Goal: Task Accomplishment & Management: Manage account settings

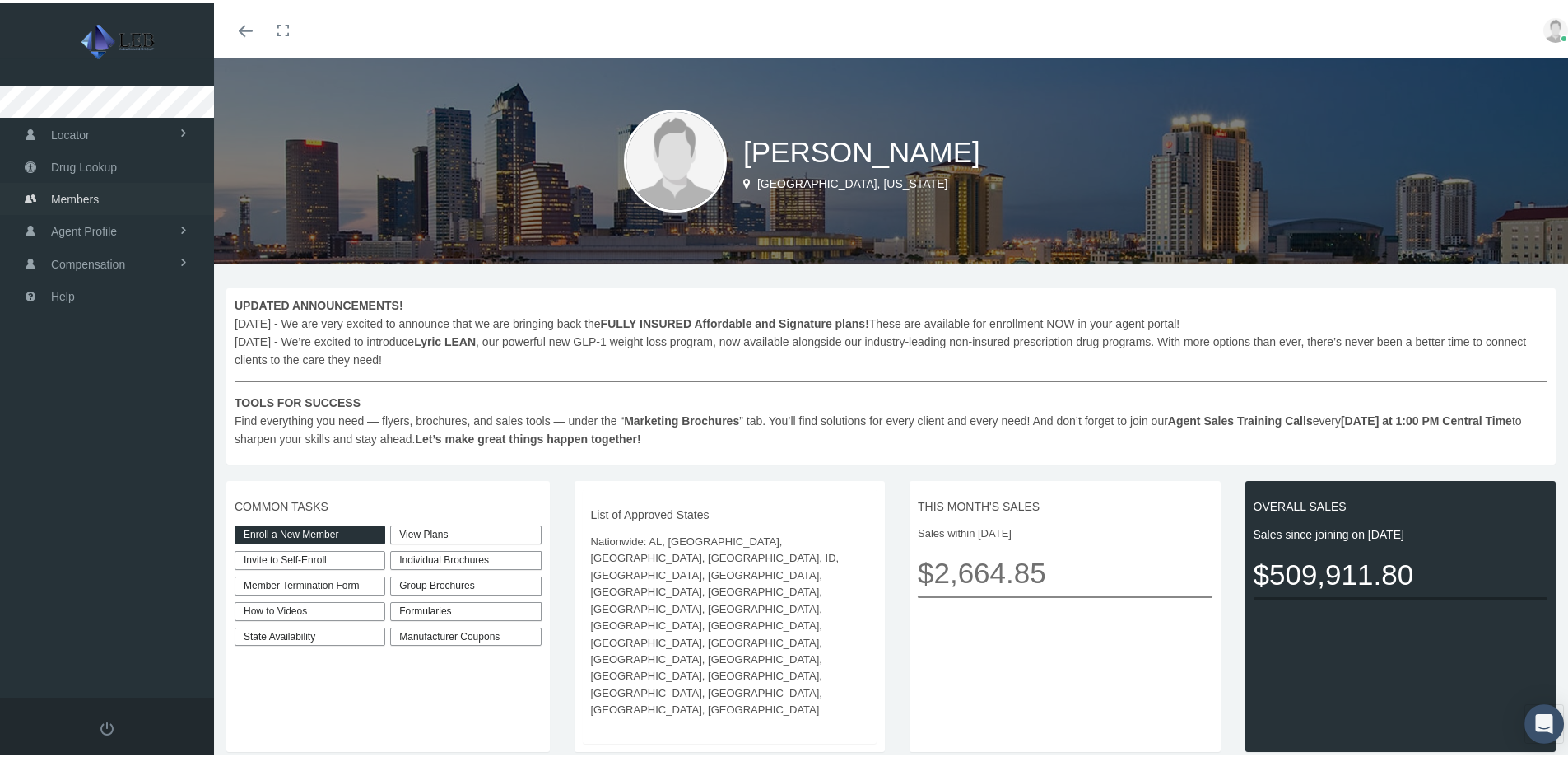
click at [134, 193] on link "Members" at bounding box center [107, 195] width 214 height 32
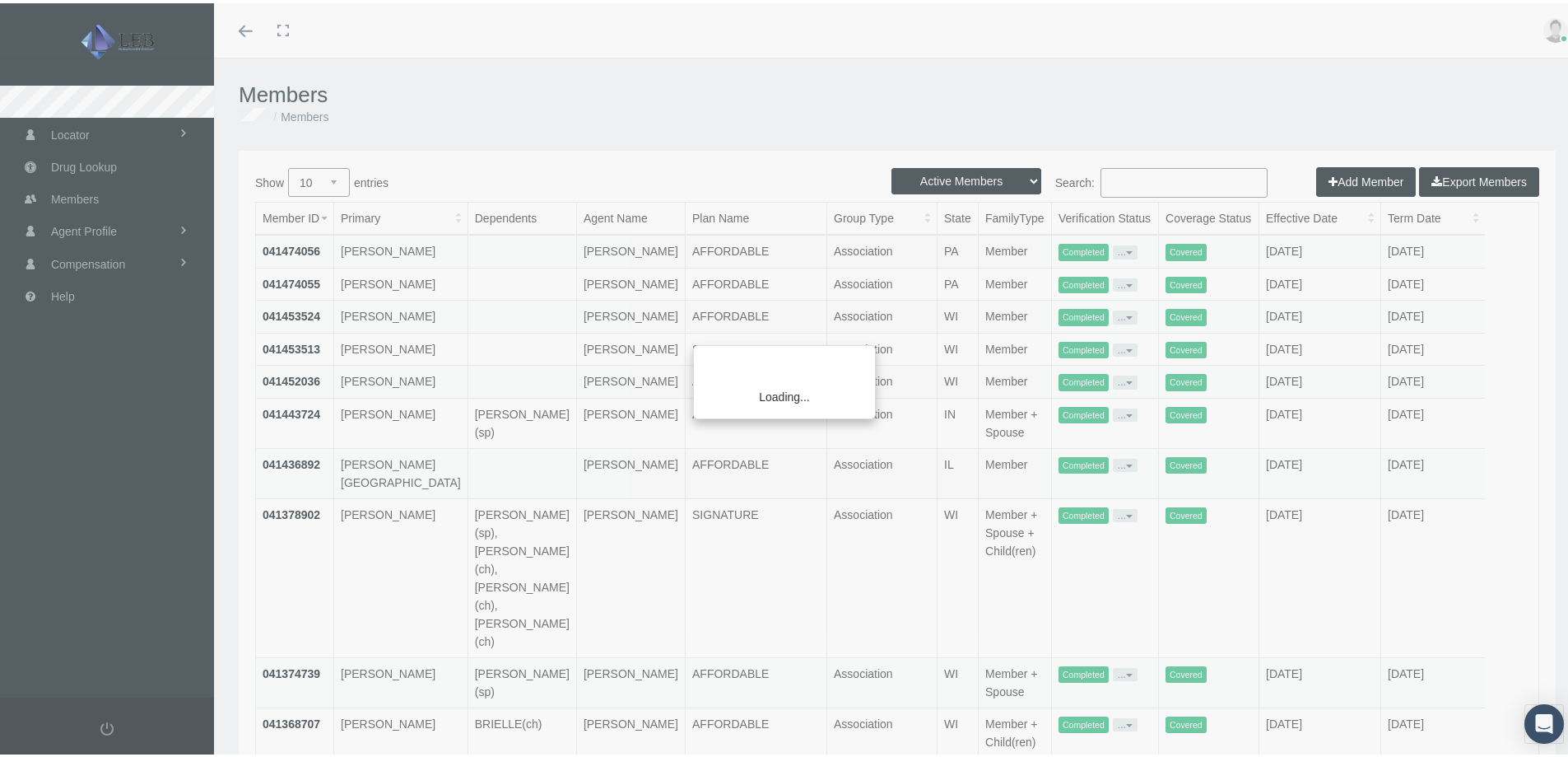
click at [1193, 180] on div "Loading..." at bounding box center [784, 378] width 1568 height 757
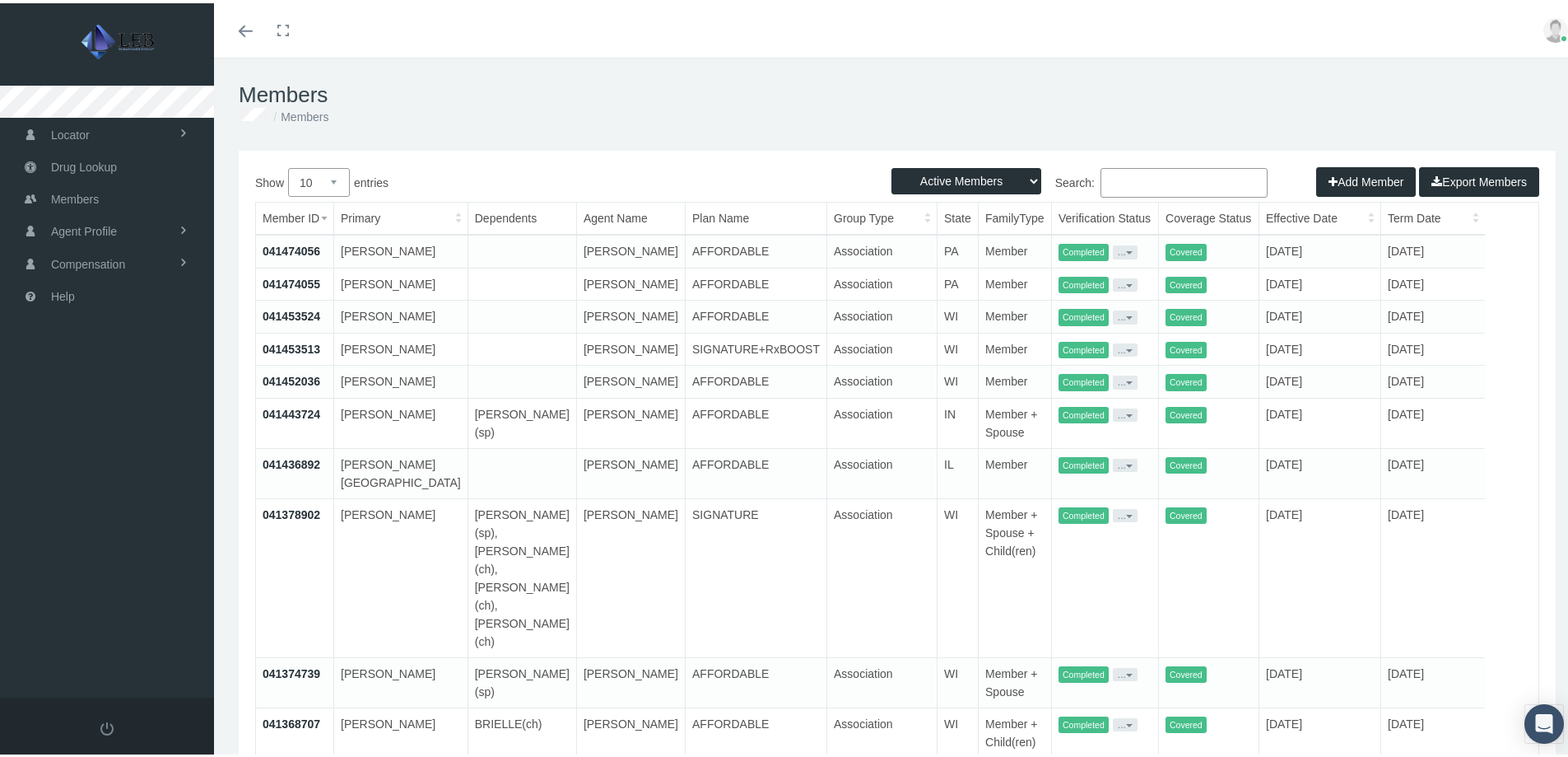
click at [1190, 175] on input "Search:" at bounding box center [1184, 180] width 167 height 30
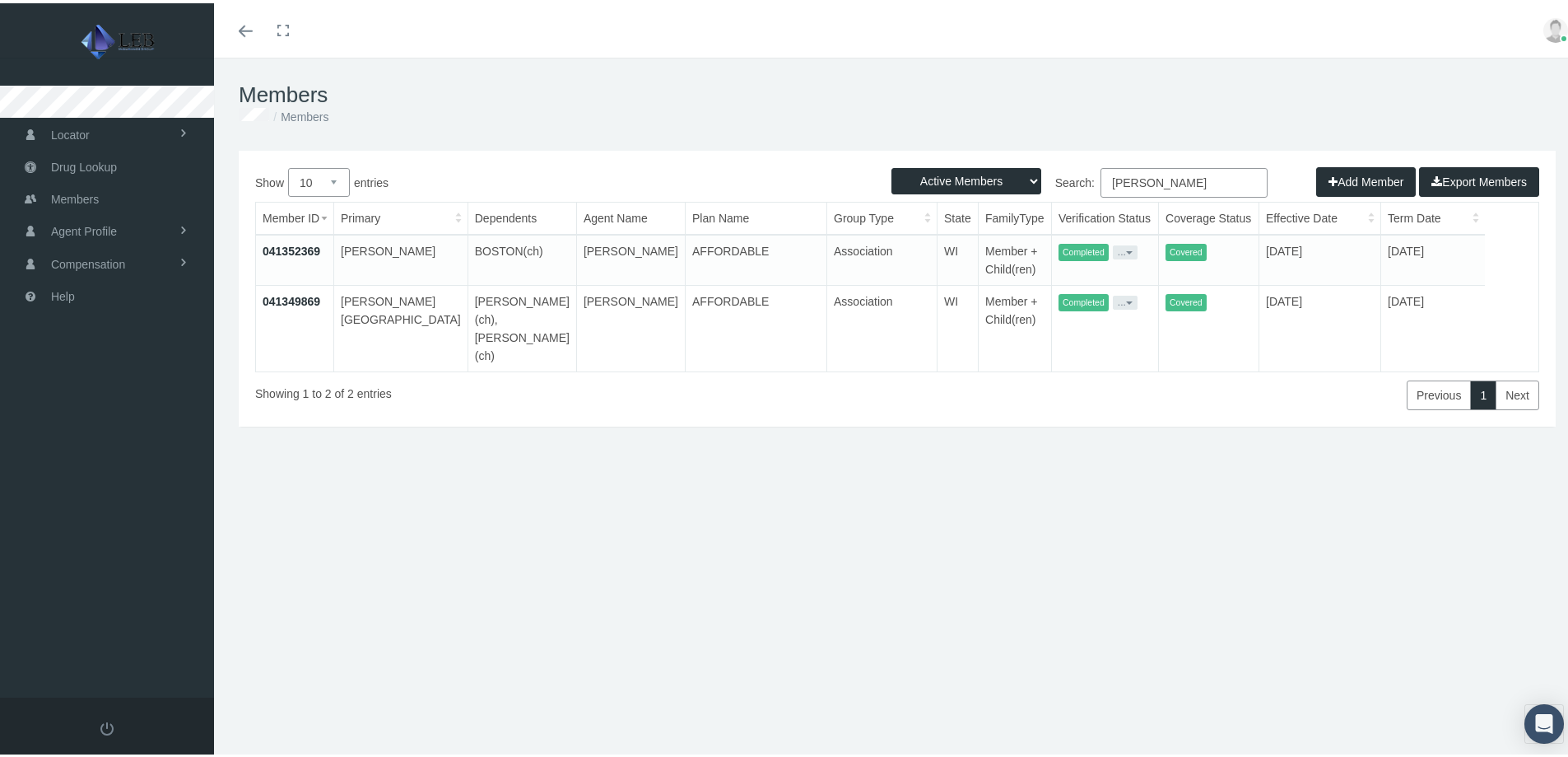
type input "edwards"
click at [291, 297] on link "041349869" at bounding box center [292, 297] width 58 height 14
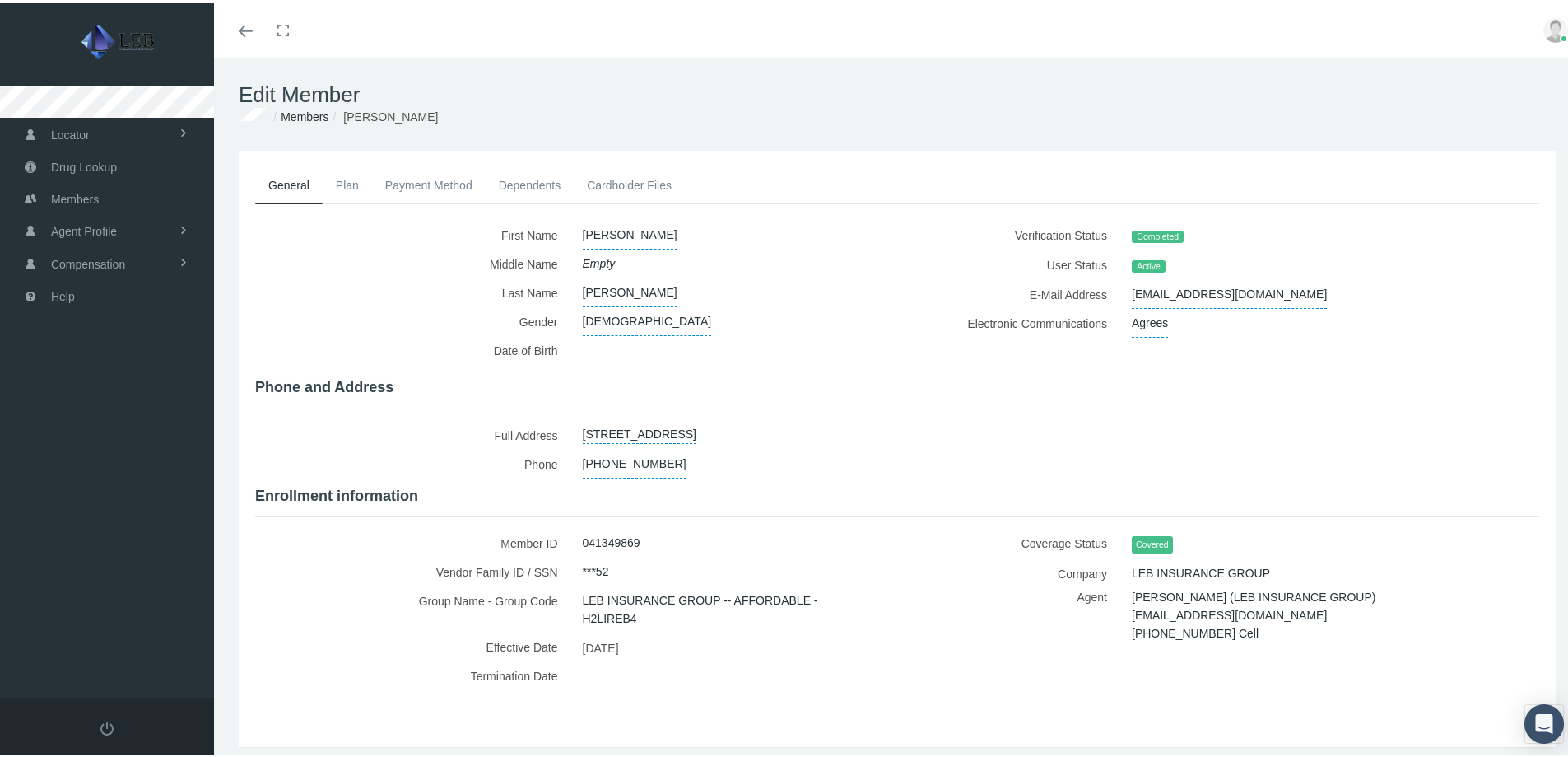
click at [446, 177] on link "Payment Method" at bounding box center [428, 182] width 113 height 36
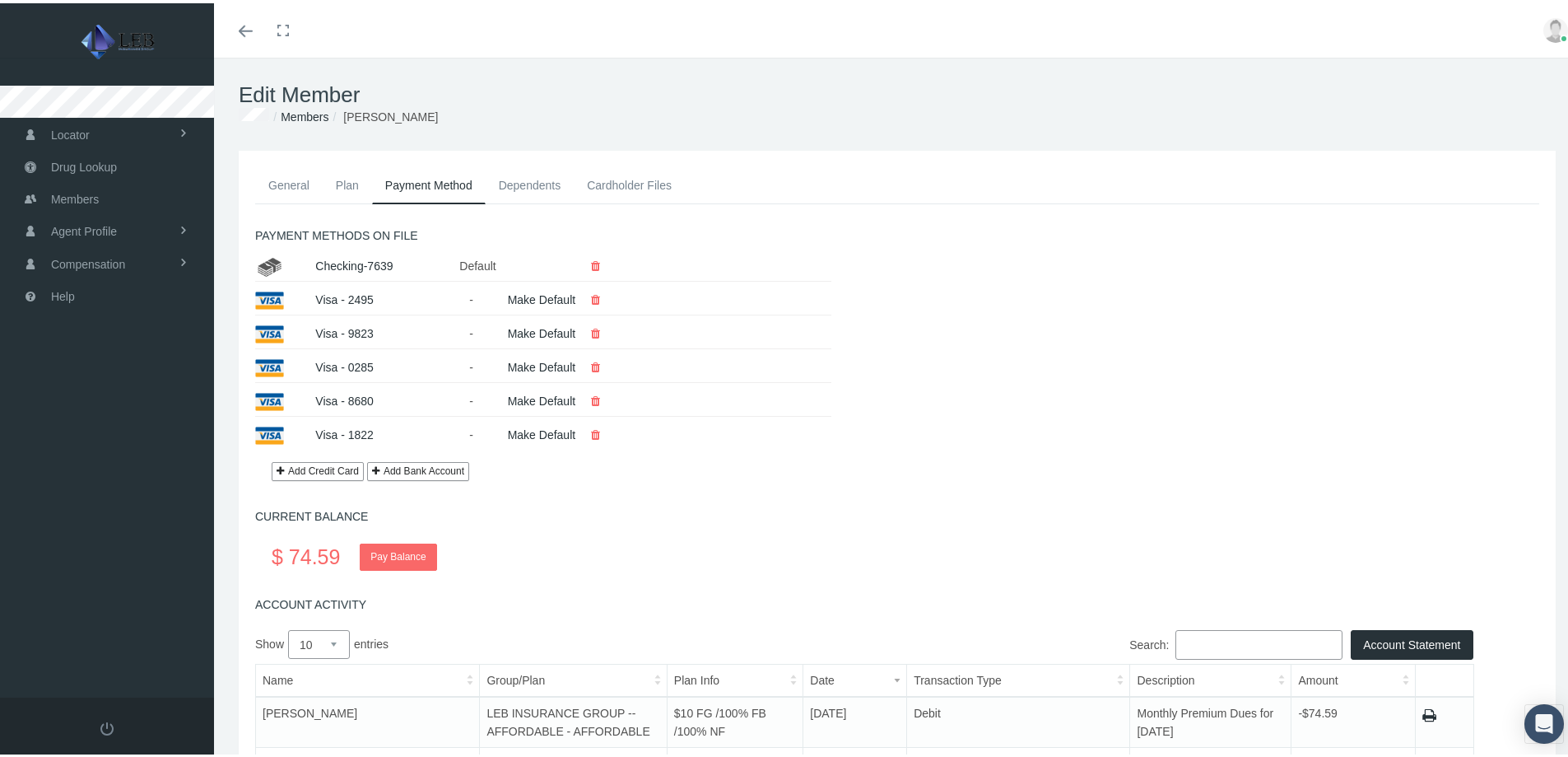
click at [332, 468] on link "Add Credit Card" at bounding box center [318, 468] width 92 height 19
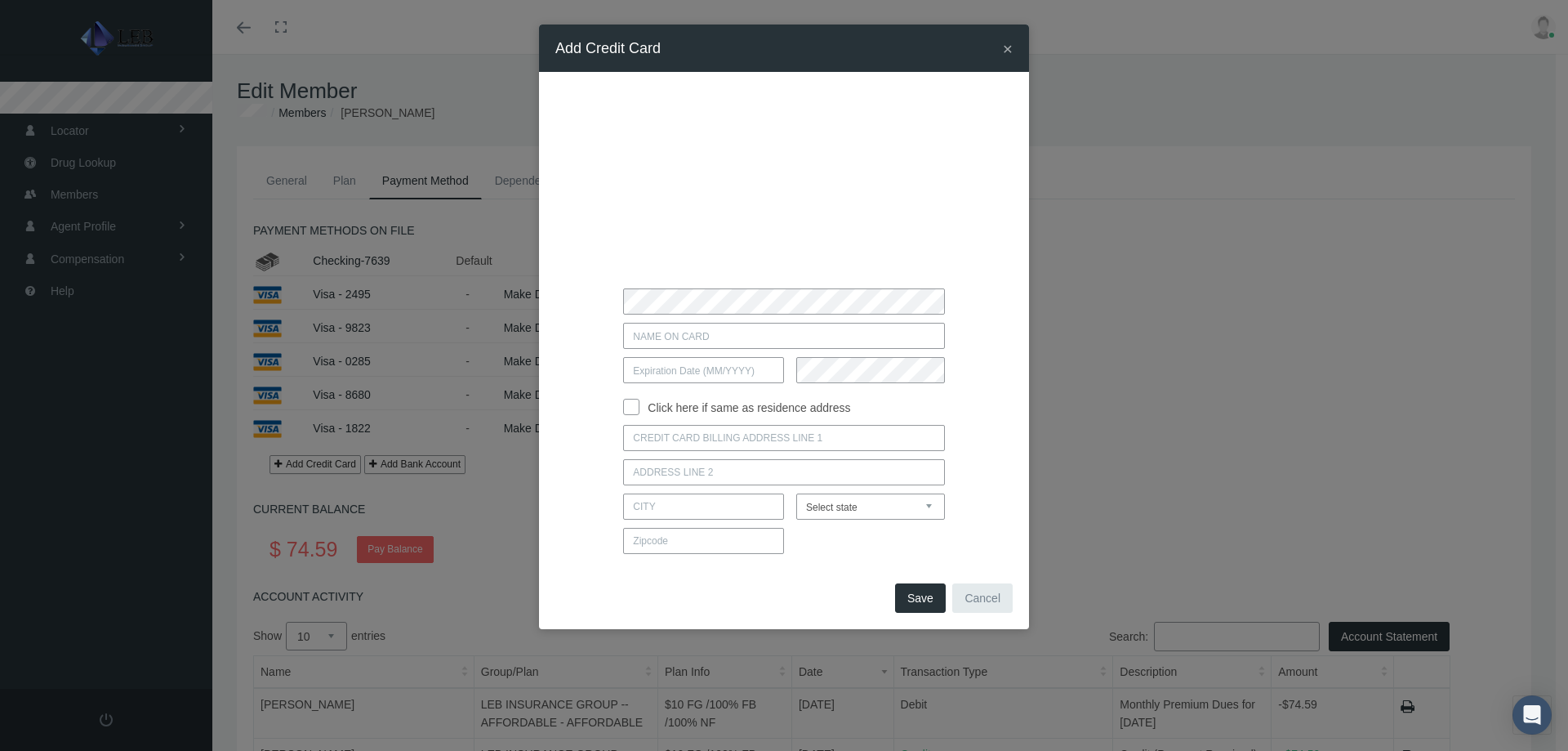
click at [708, 335] on input "text" at bounding box center [783, 335] width 321 height 26
type input "Belinda Edwards"
type input "0"
type input "08 / 2028"
click at [628, 408] on input "Click here if same as residence address" at bounding box center [631, 405] width 16 height 16
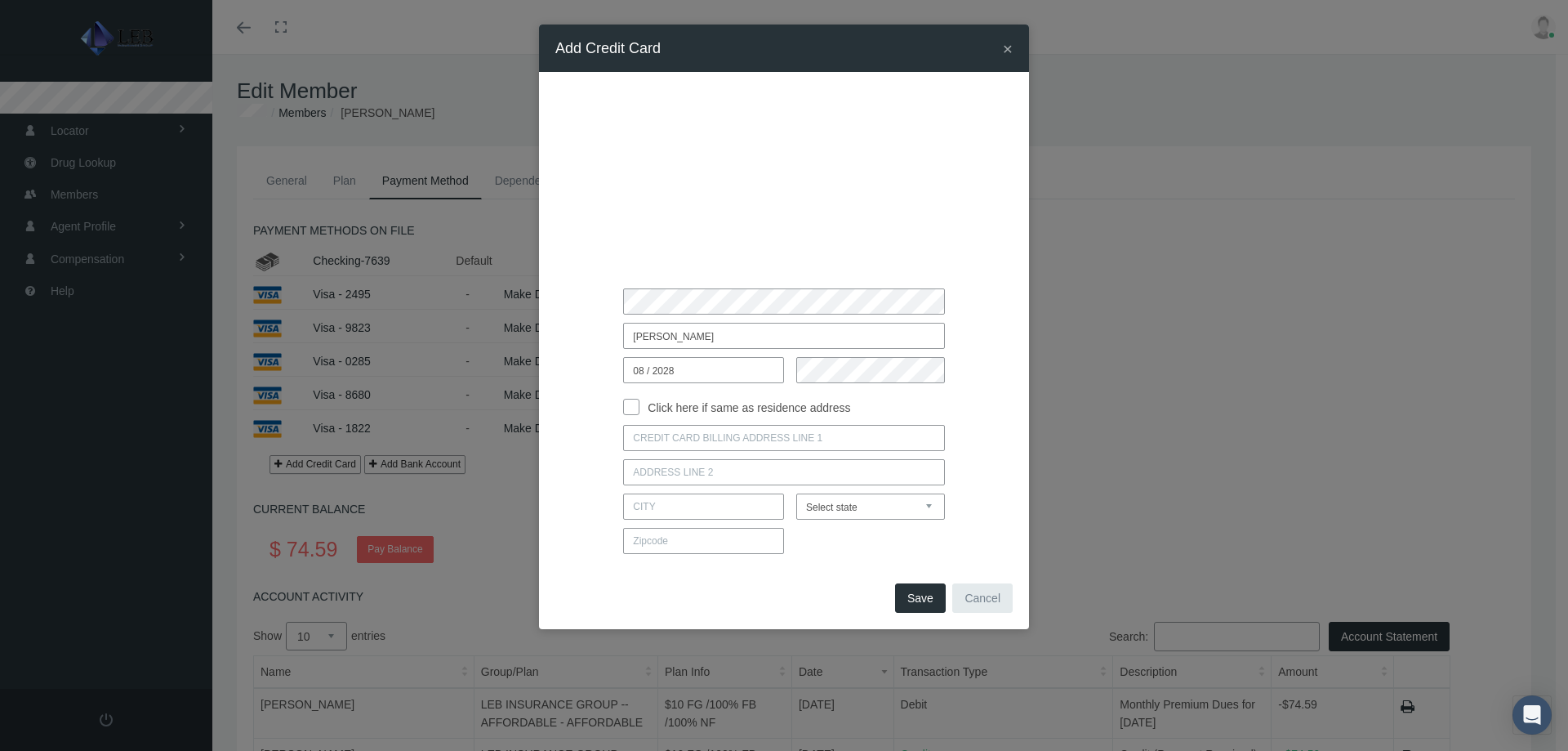
checkbox input "true"
type input "7300 NORTH BEACH DRIVE"
type input "FOX POINT"
select select "WI"
type input "53217"
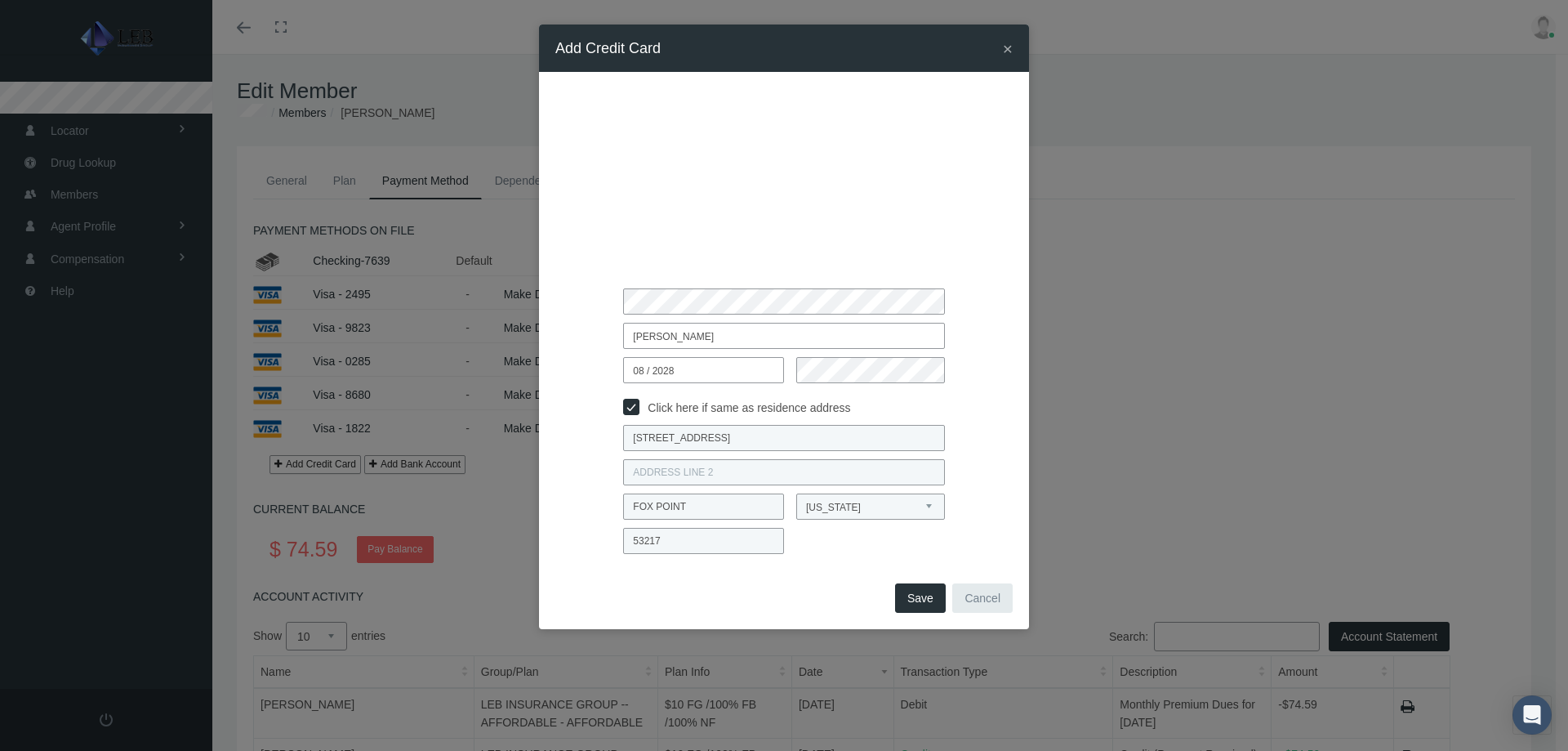
click at [913, 600] on button "Save" at bounding box center [920, 597] width 50 height 30
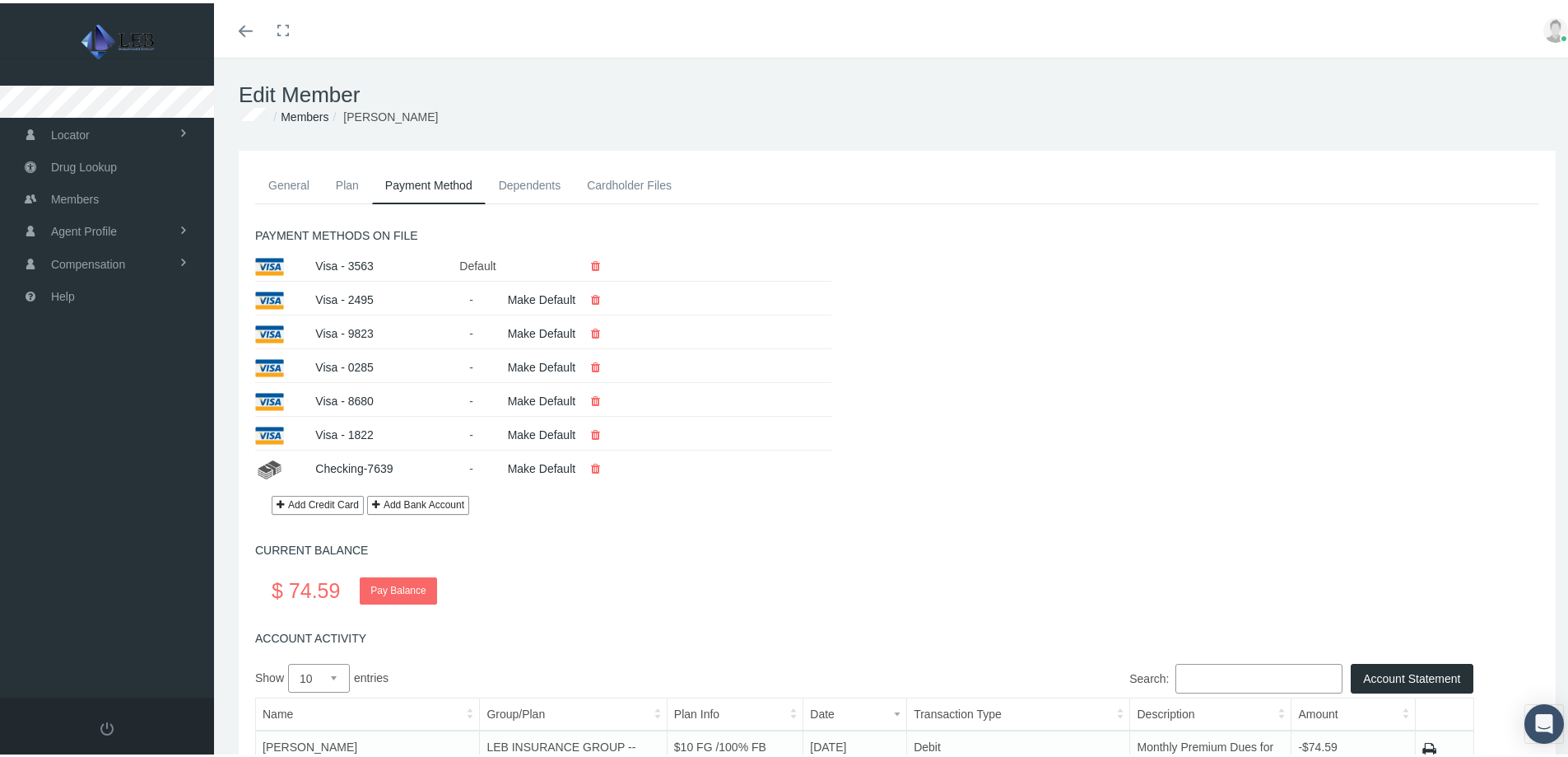
click at [389, 591] on link "Pay Balance" at bounding box center [398, 587] width 76 height 27
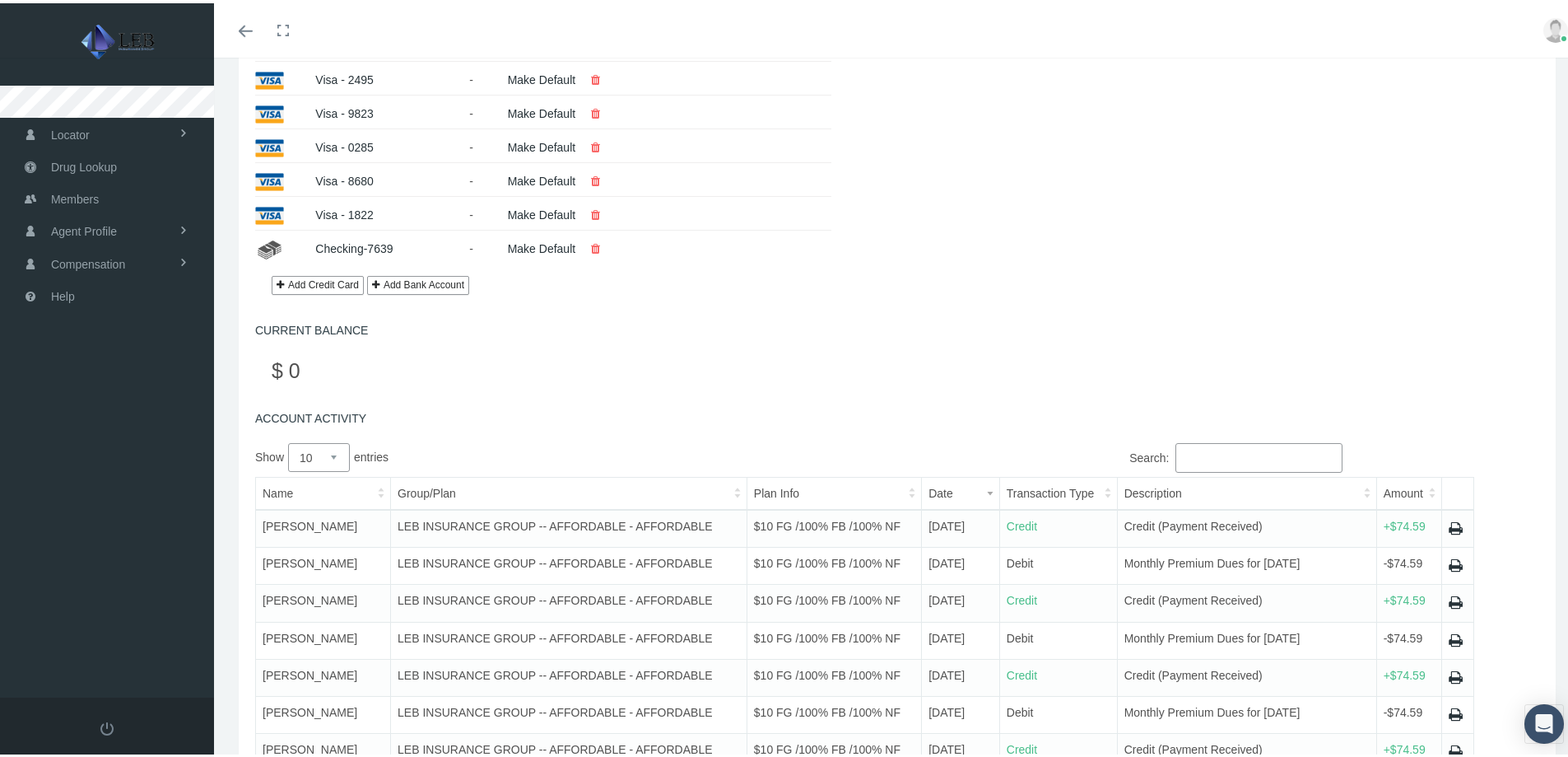
scroll to position [329, 0]
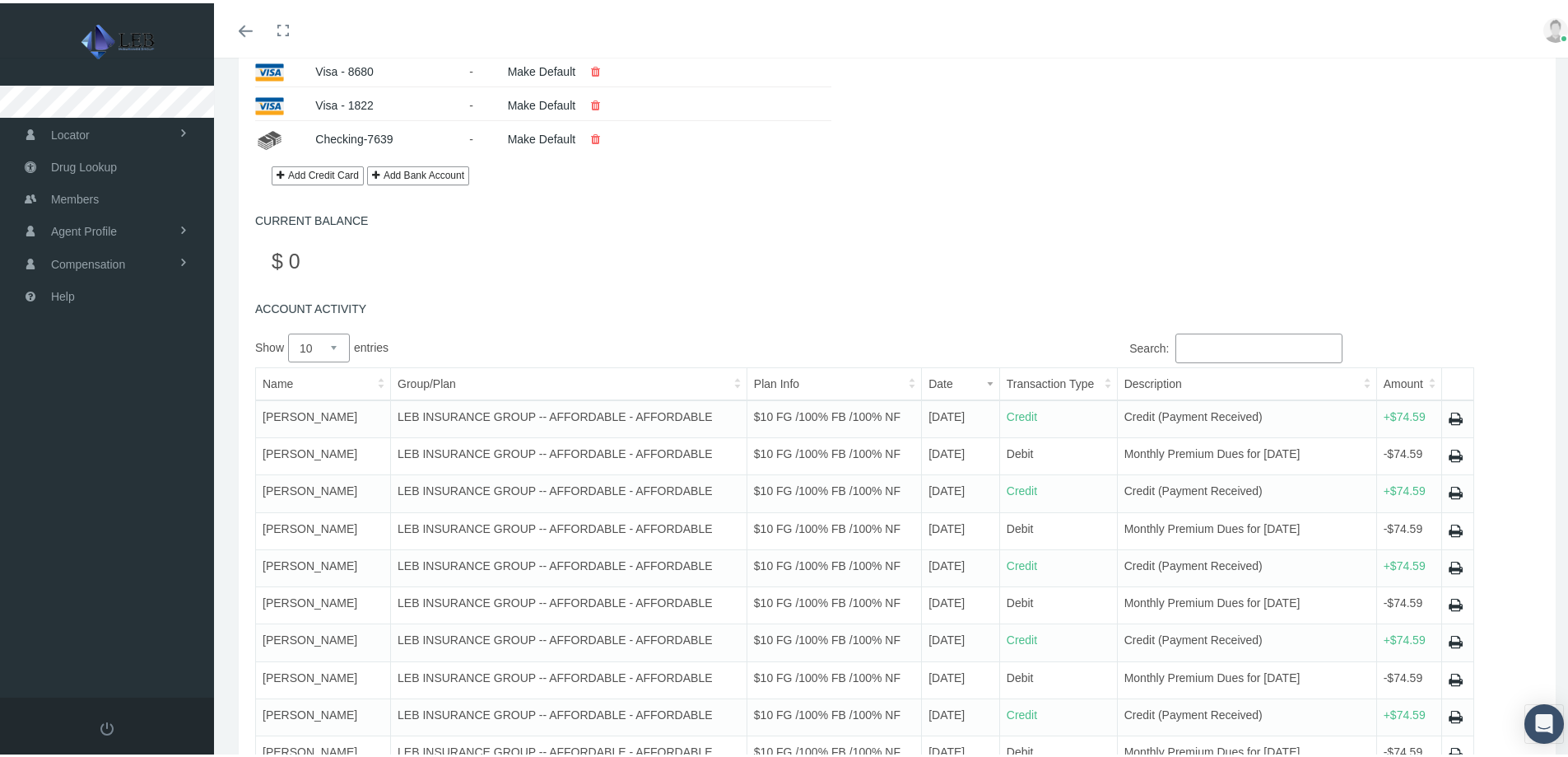
click at [1448, 413] on icon at bounding box center [1455, 415] width 14 height 23
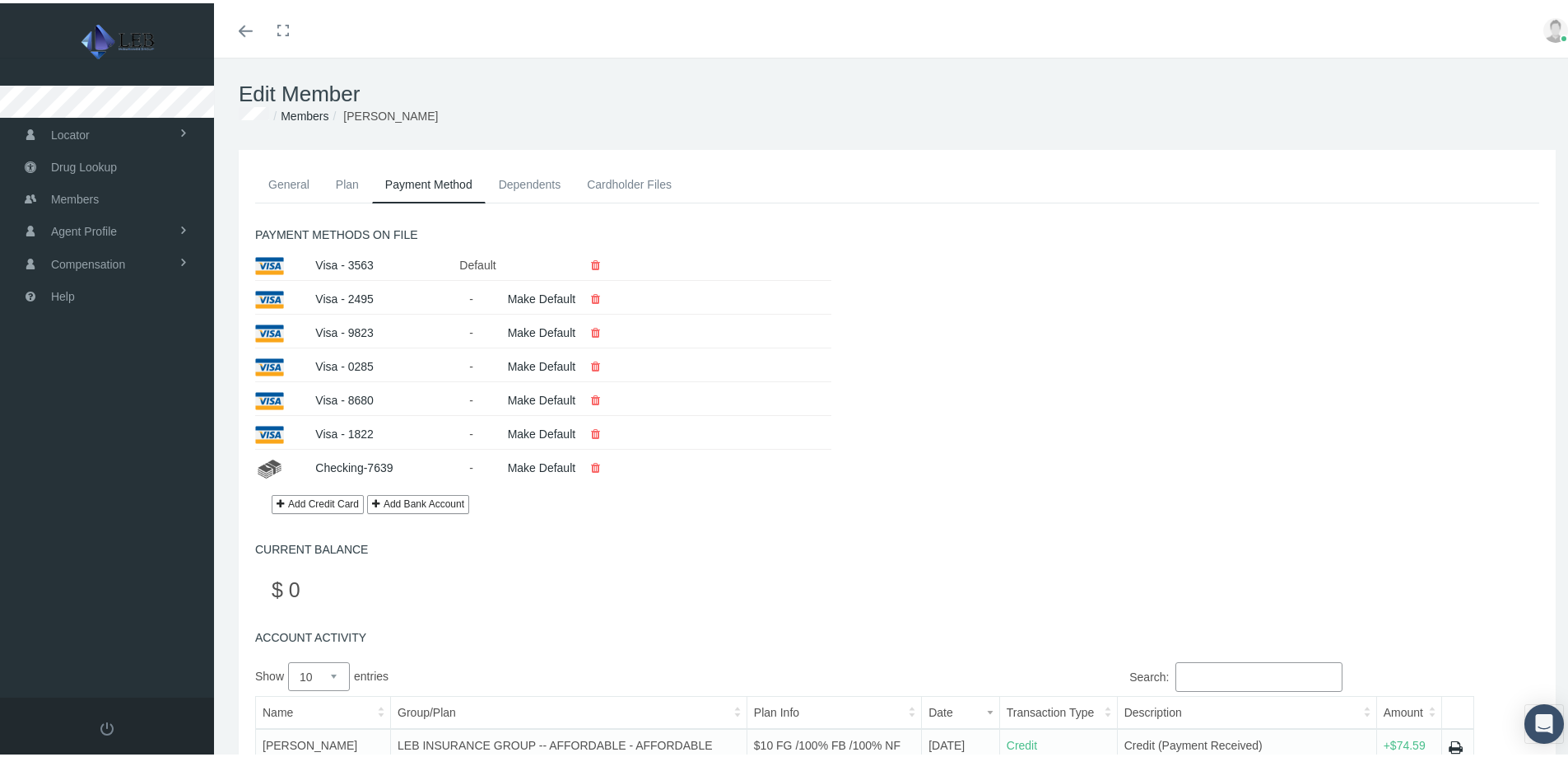
scroll to position [0, 0]
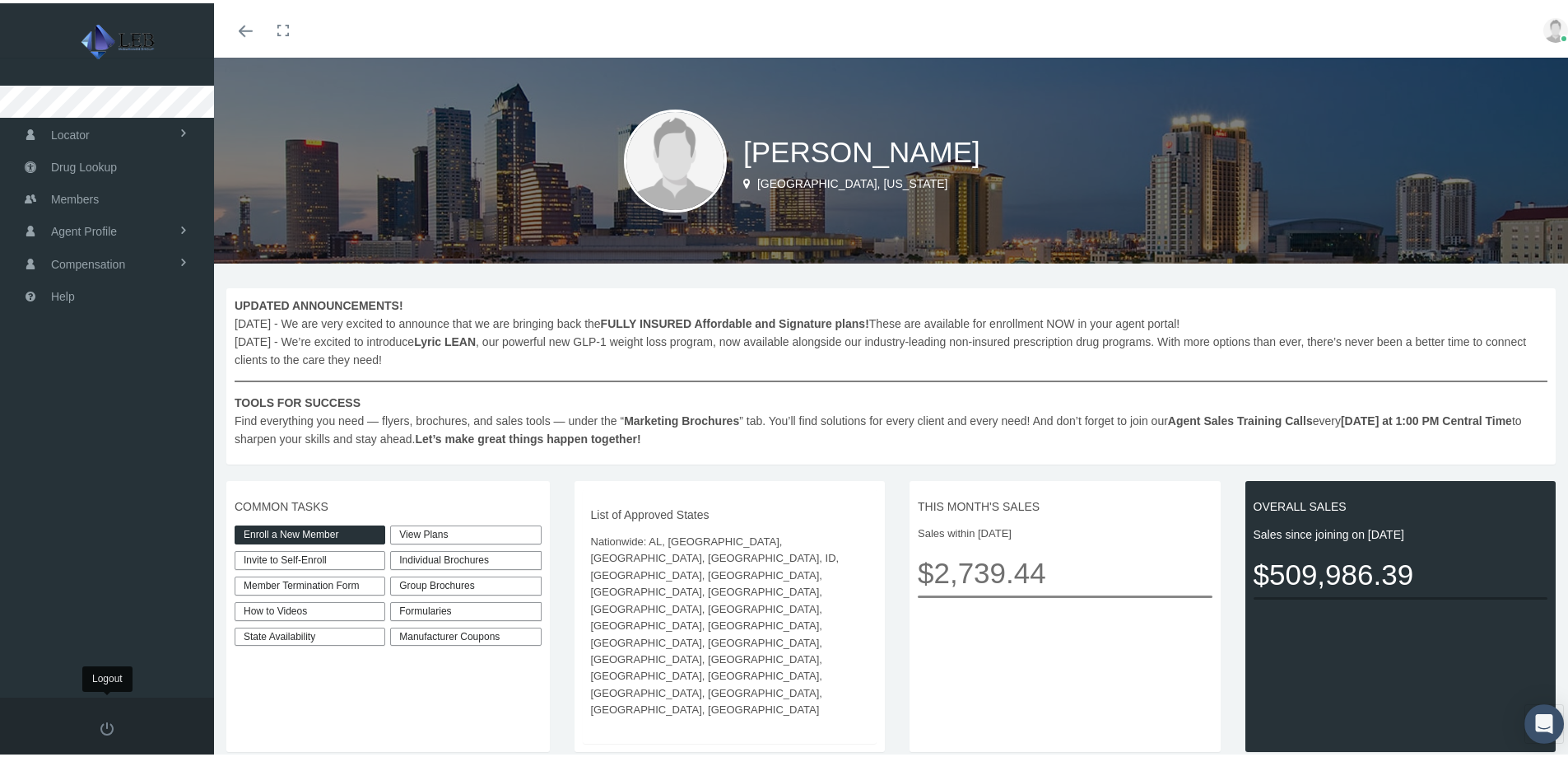
click at [103, 725] on span at bounding box center [107, 725] width 14 height 14
